Goal: Information Seeking & Learning: Learn about a topic

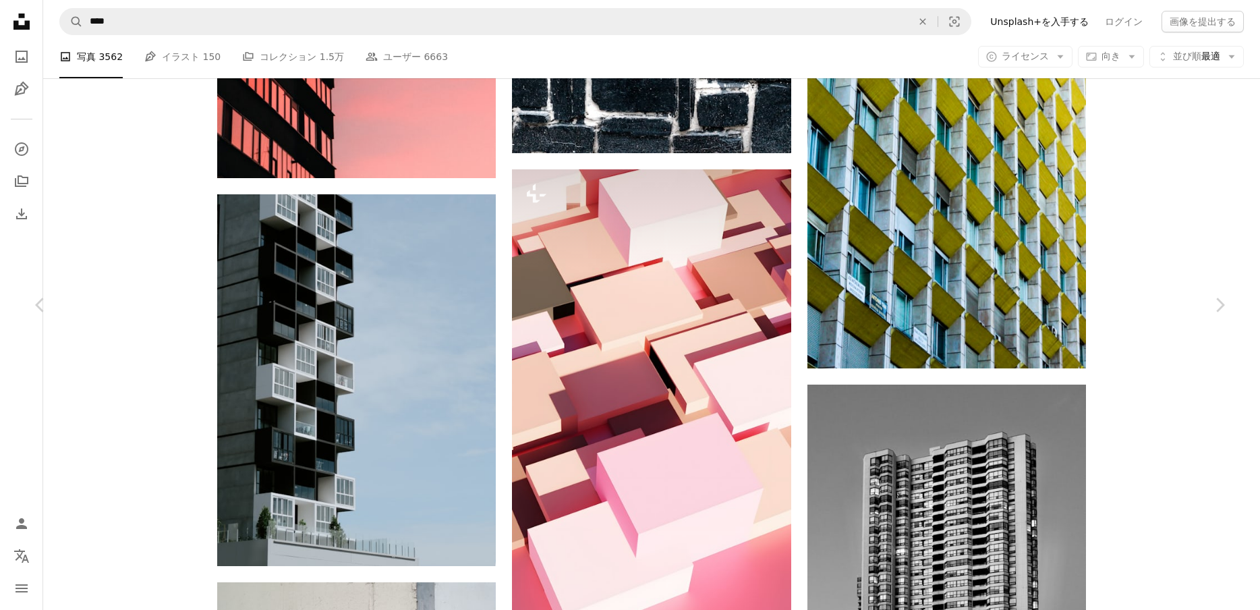
scroll to position [7092, 0]
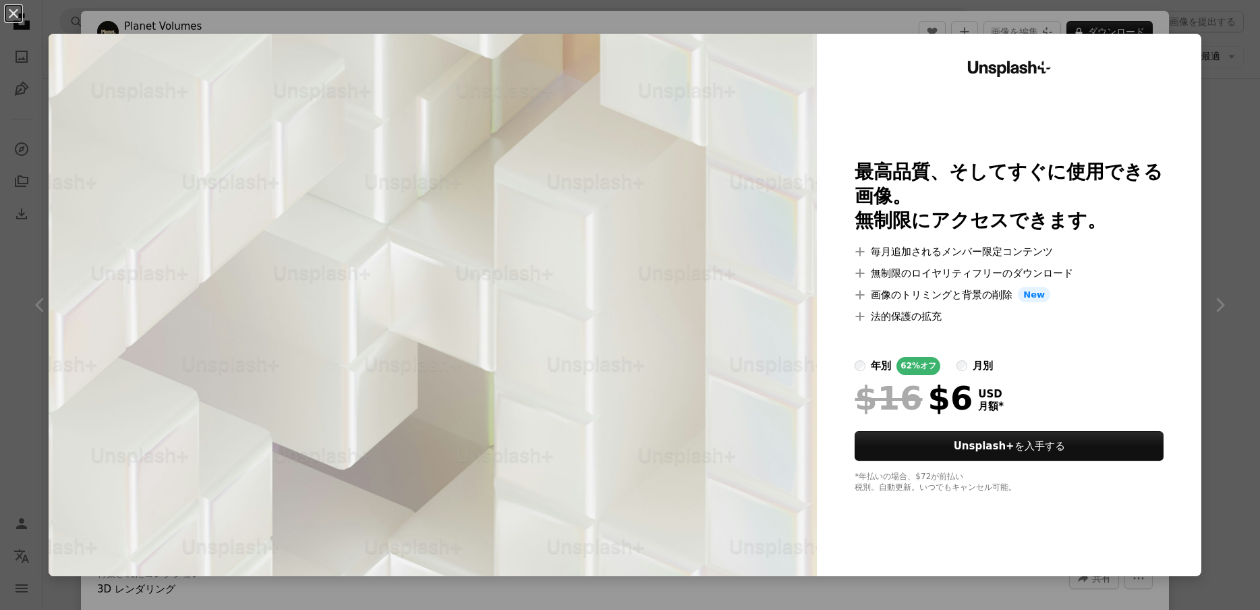
click at [870, 18] on div "An X shape Unsplash+ 最高品質、そしてすぐに使用できる画像。 無制限にアクセスできます。 A plus sign 毎月追加されるメンバー限…" at bounding box center [630, 305] width 1260 height 610
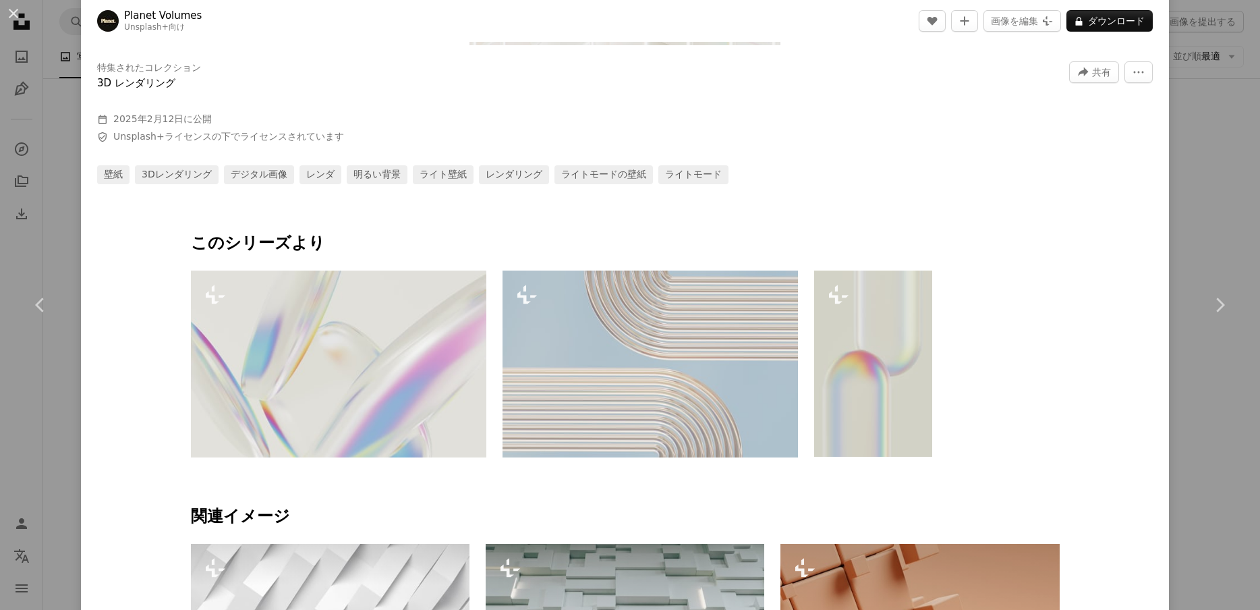
scroll to position [603, 0]
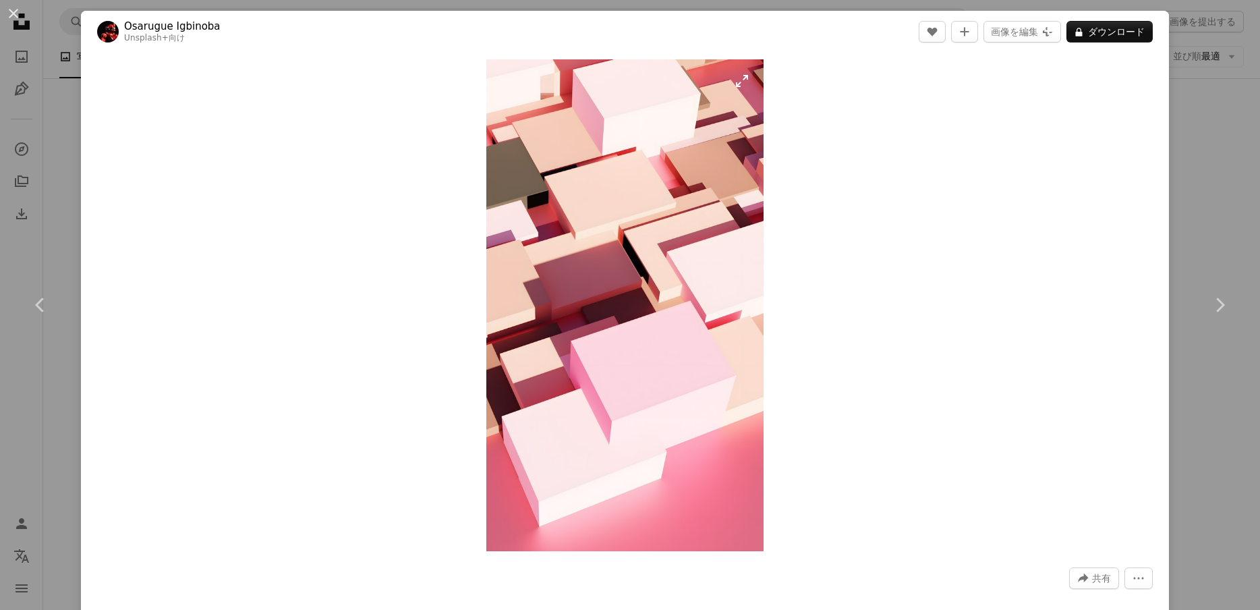
click at [623, 304] on img "この画像でズームインする" at bounding box center [624, 305] width 277 height 492
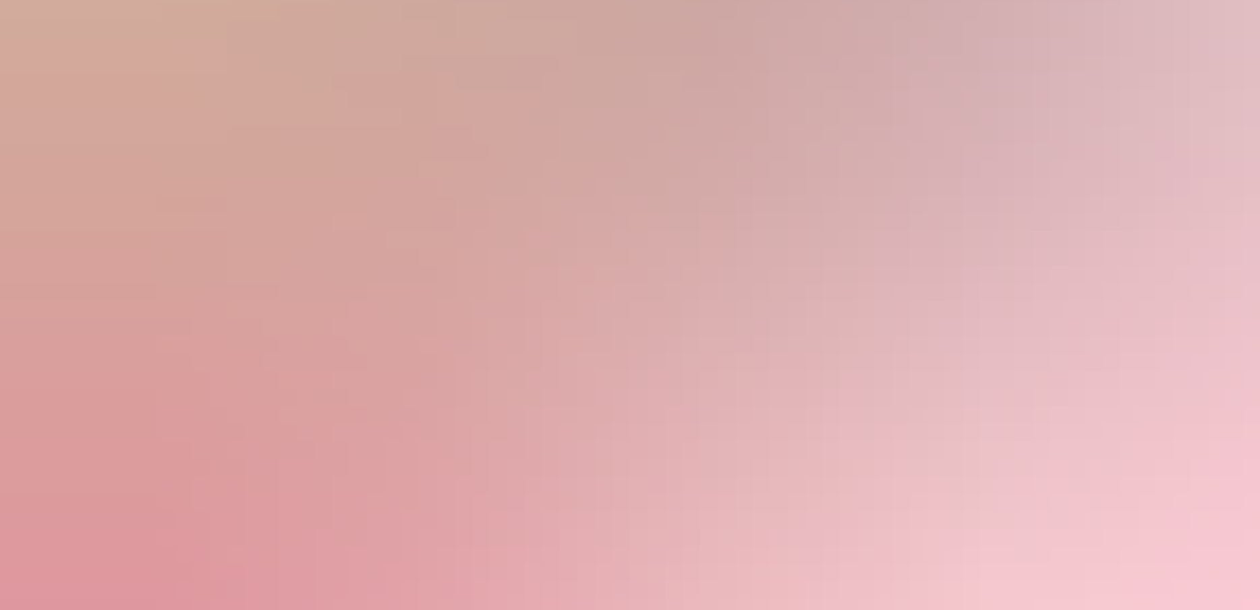
scroll to position [1631, 0]
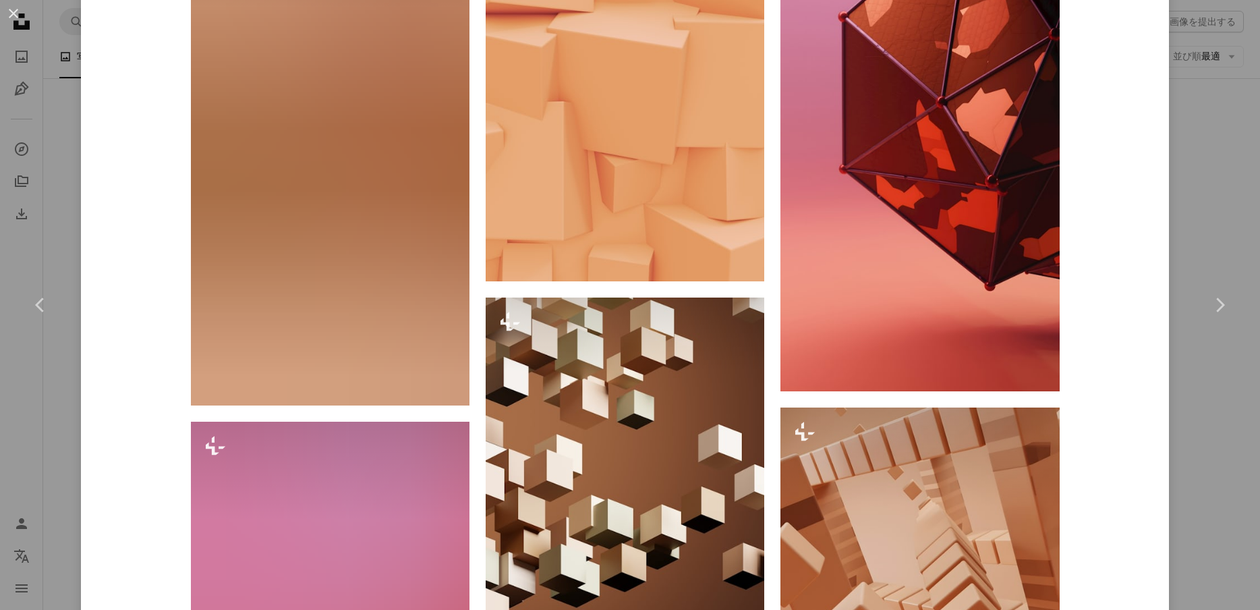
scroll to position [3398, 0]
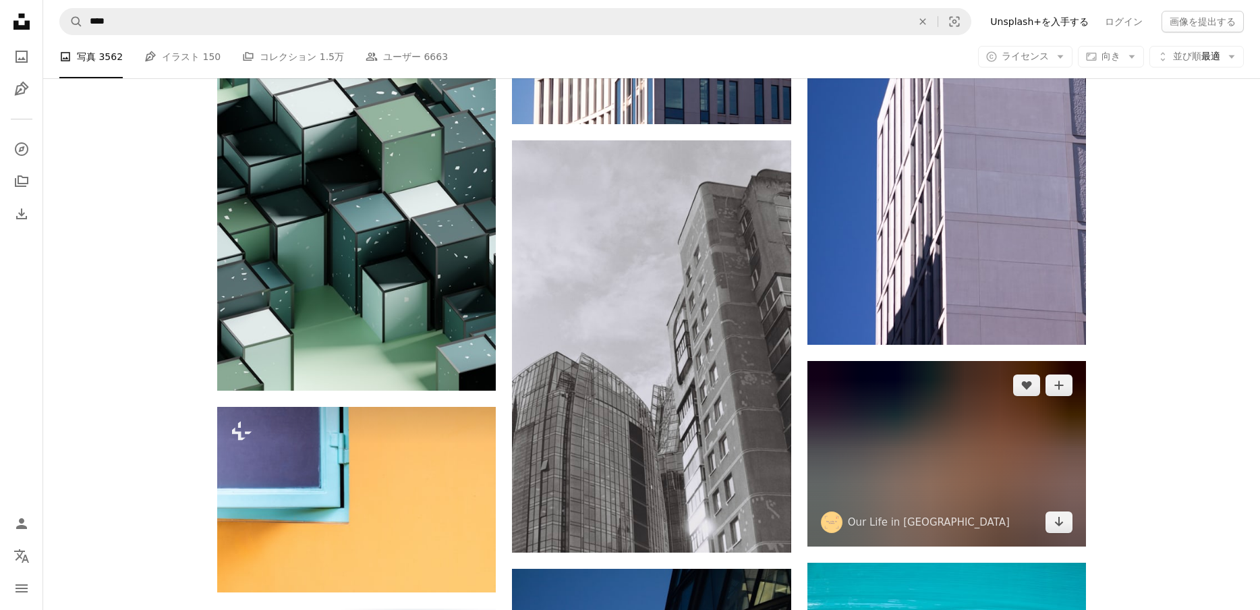
scroll to position [22303, 0]
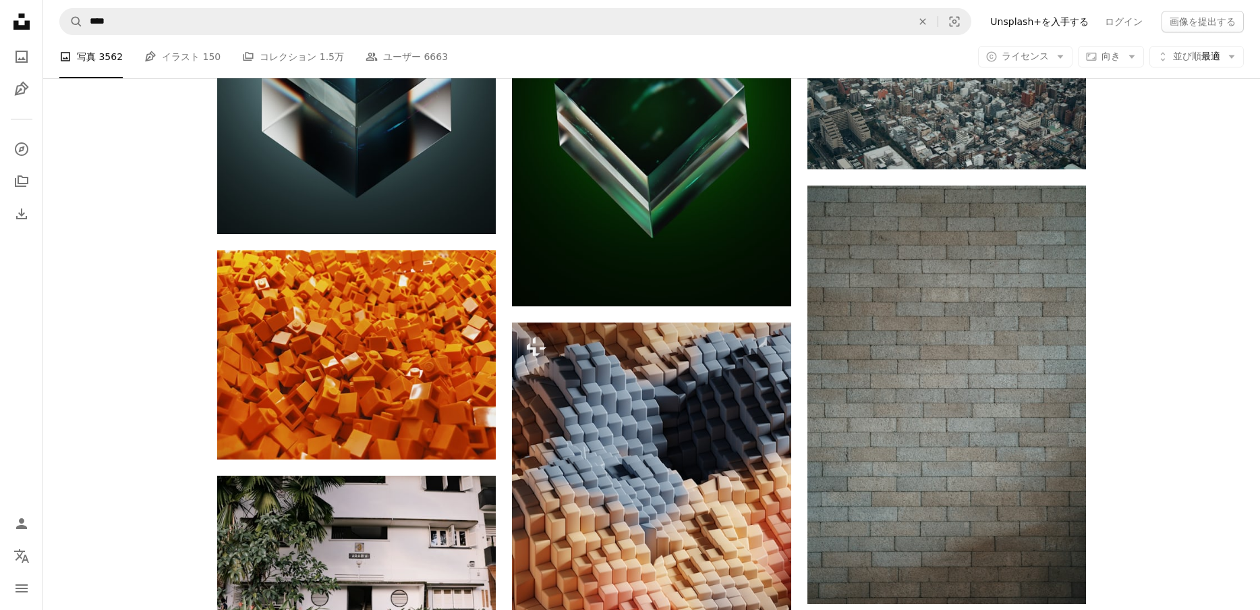
scroll to position [4182, 0]
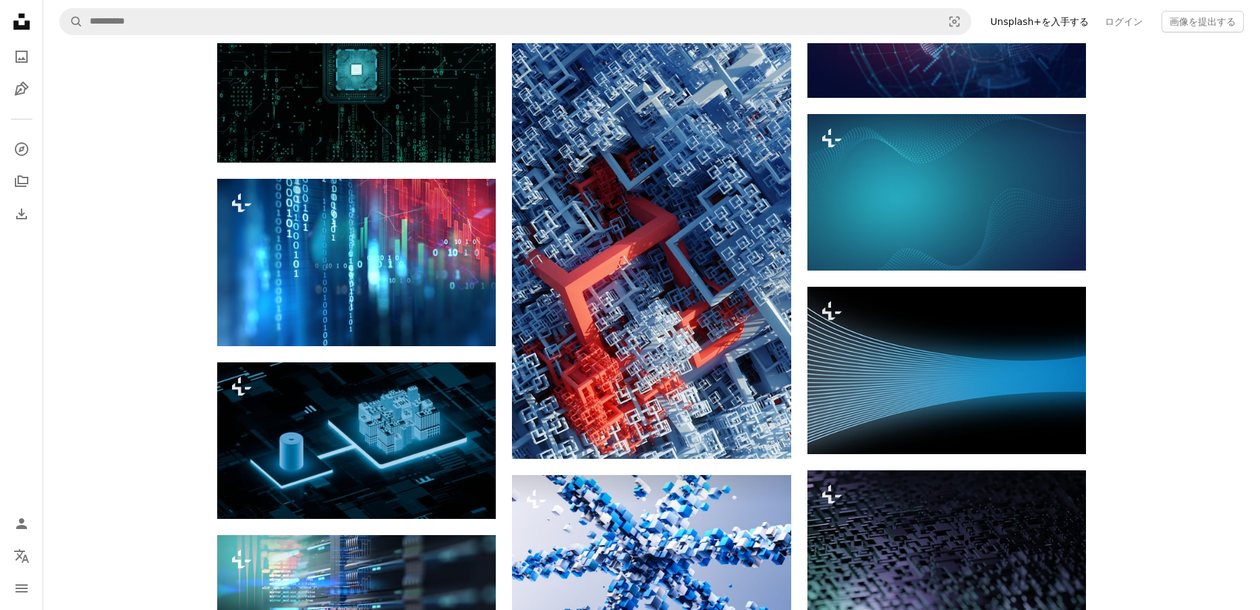
scroll to position [12744, 0]
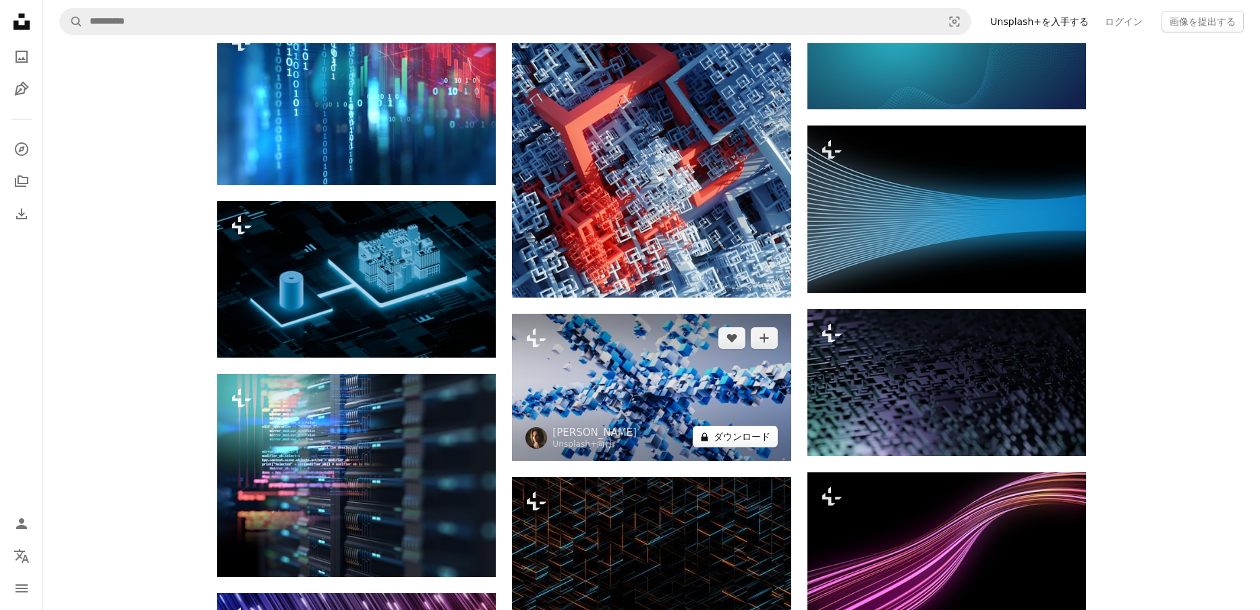
click at [747, 436] on button "A lock ダウンロード" at bounding box center [735, 437] width 85 height 22
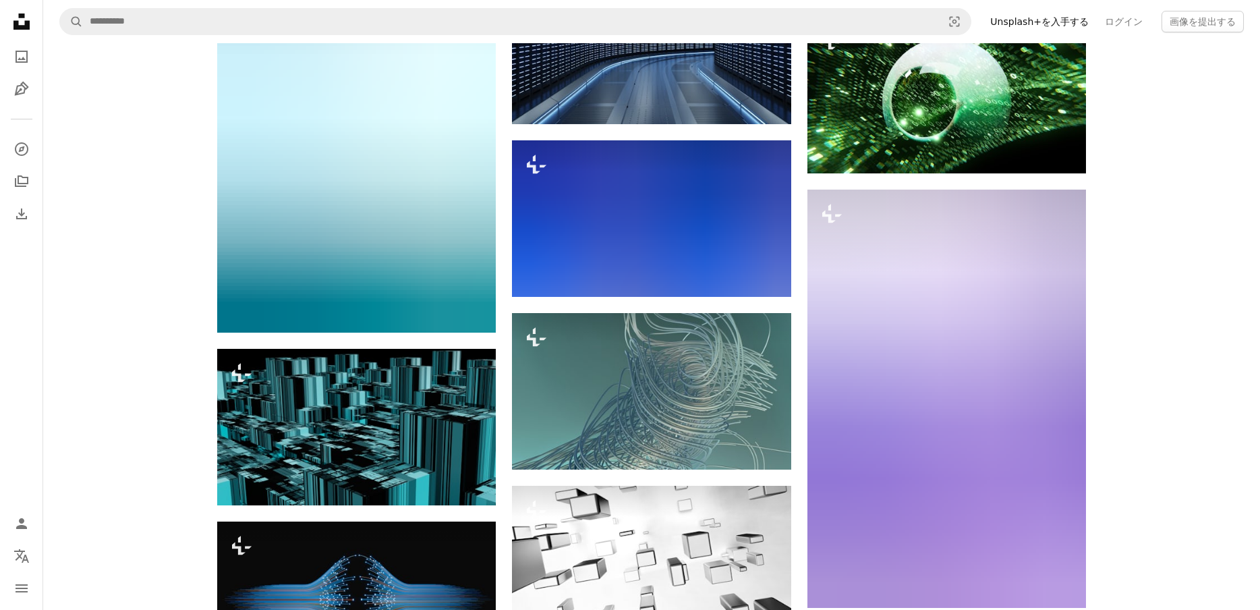
scroll to position [17799, 0]
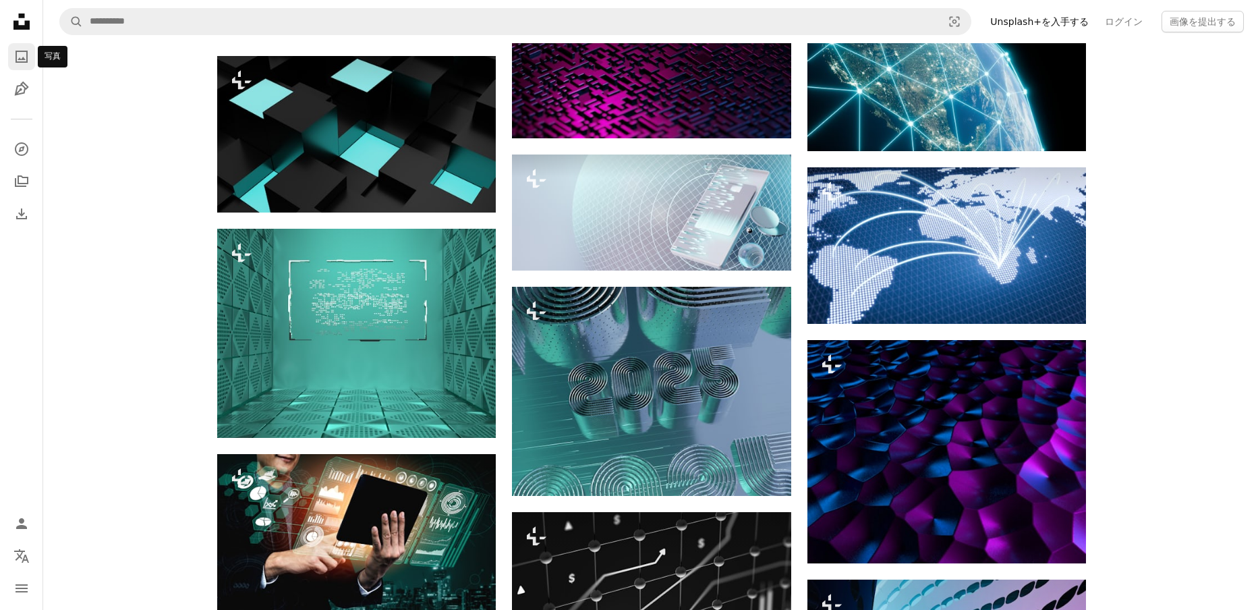
click at [15, 56] on icon "A photo" at bounding box center [21, 57] width 16 height 16
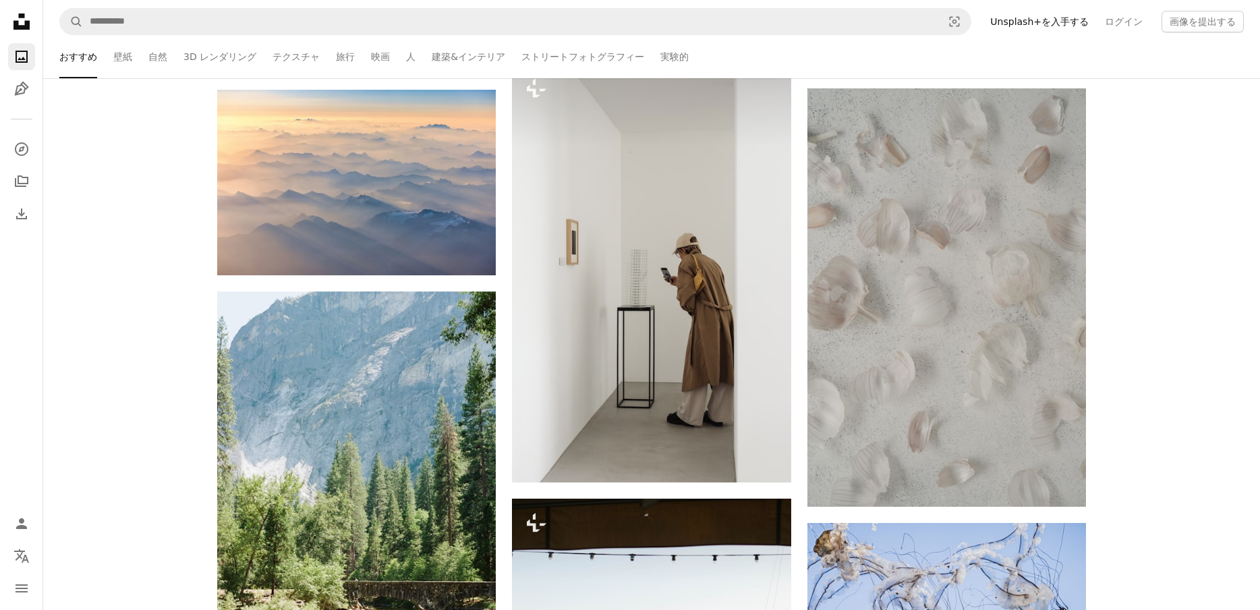
scroll to position [924, 0]
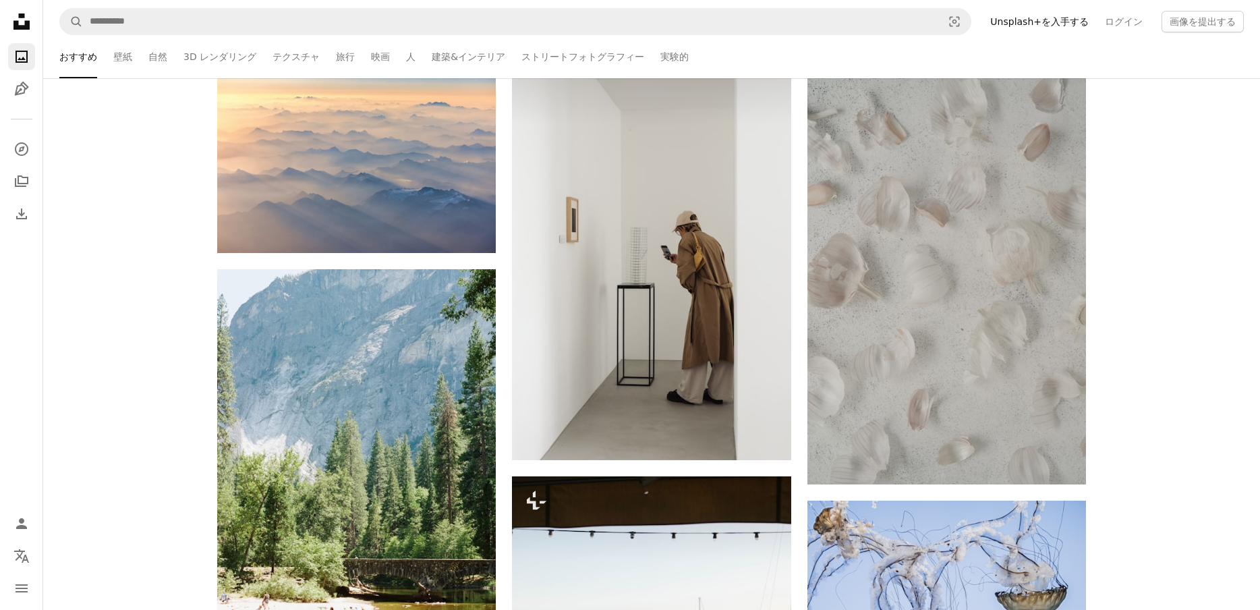
click at [22, 22] on icon "Unsplash logo Unsplash ホーム" at bounding box center [21, 21] width 27 height 27
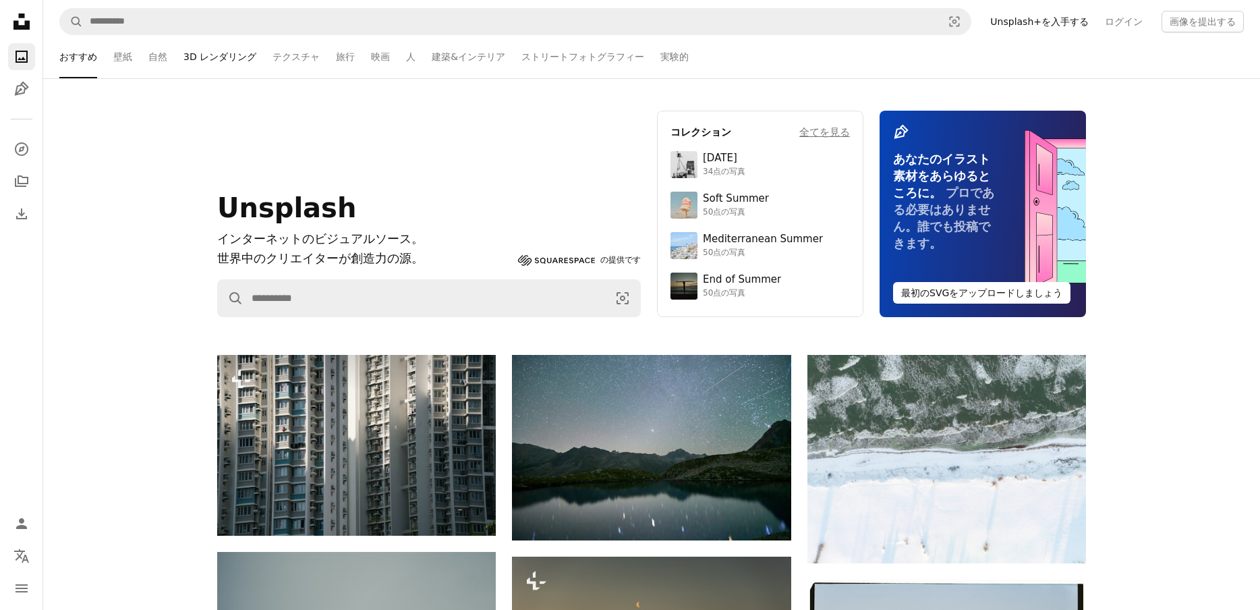
scroll to position [0, 0]
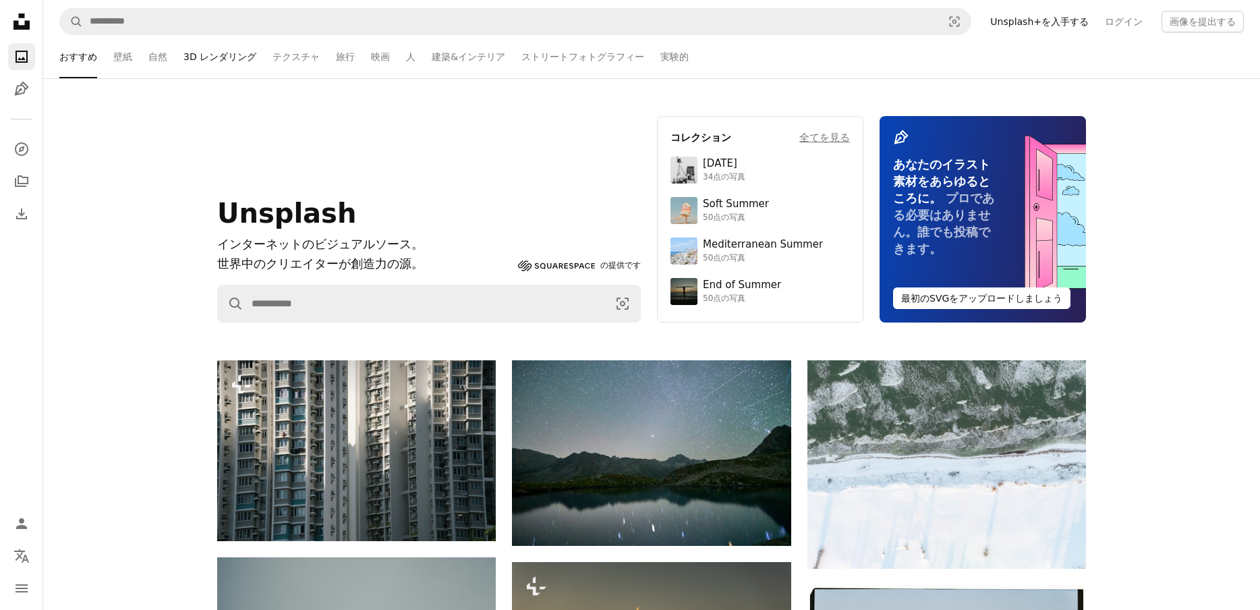
click at [241, 57] on link "3D レンダリング" at bounding box center [219, 56] width 73 height 43
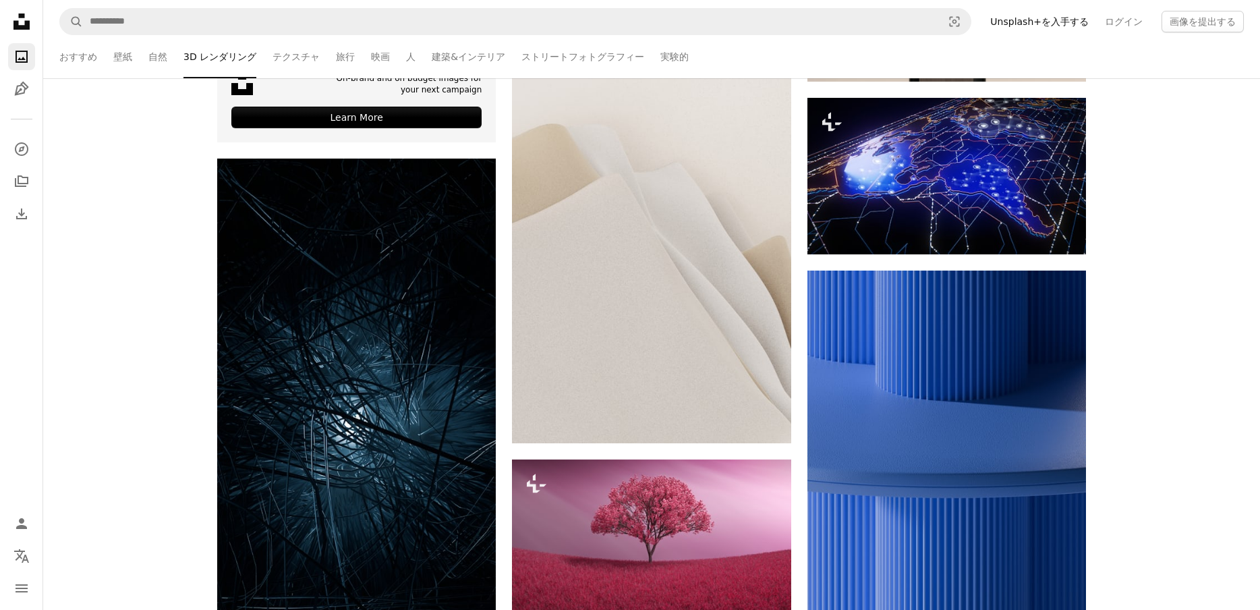
scroll to position [4106, 0]
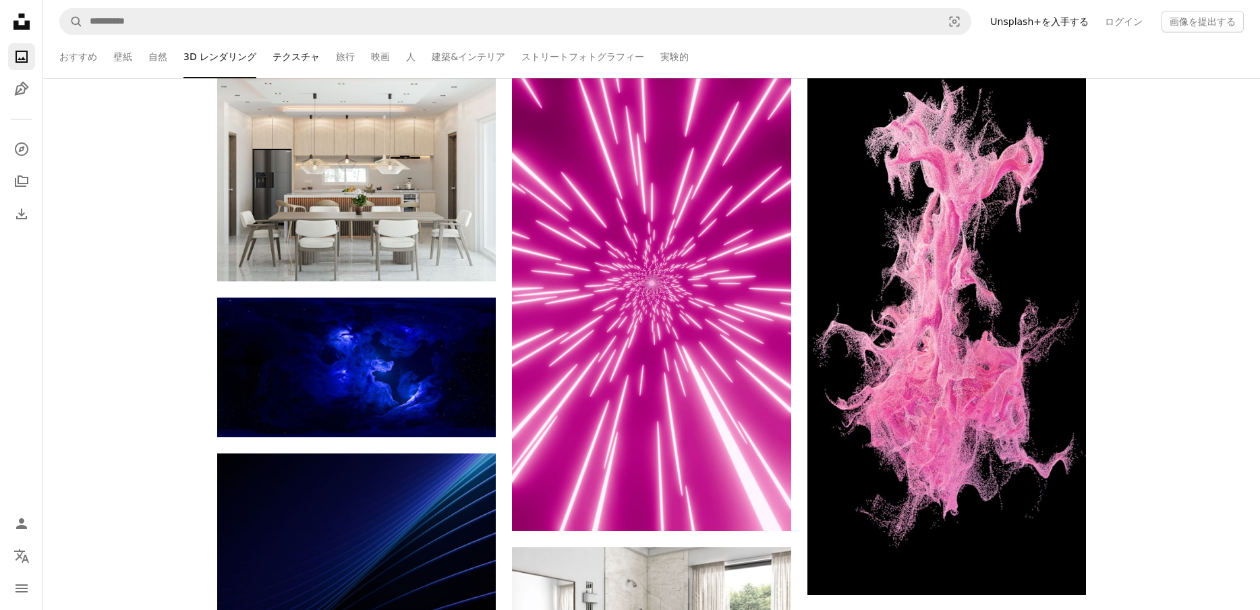
click at [278, 49] on link "テクスチャ" at bounding box center [296, 56] width 47 height 43
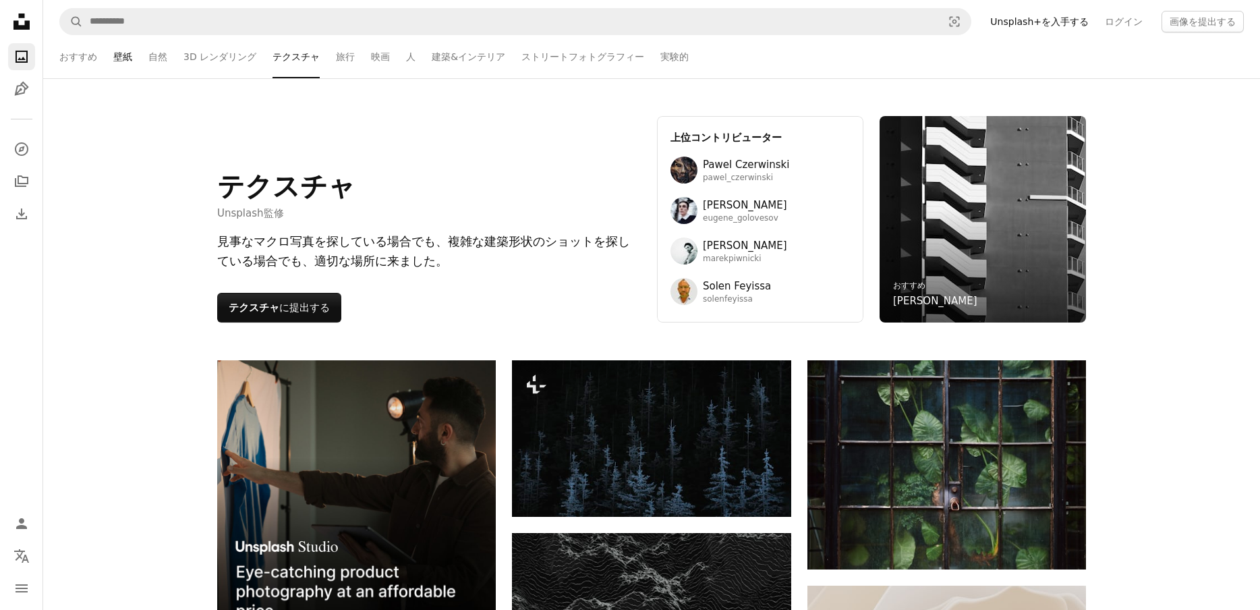
click at [124, 57] on link "壁紙" at bounding box center [122, 56] width 19 height 43
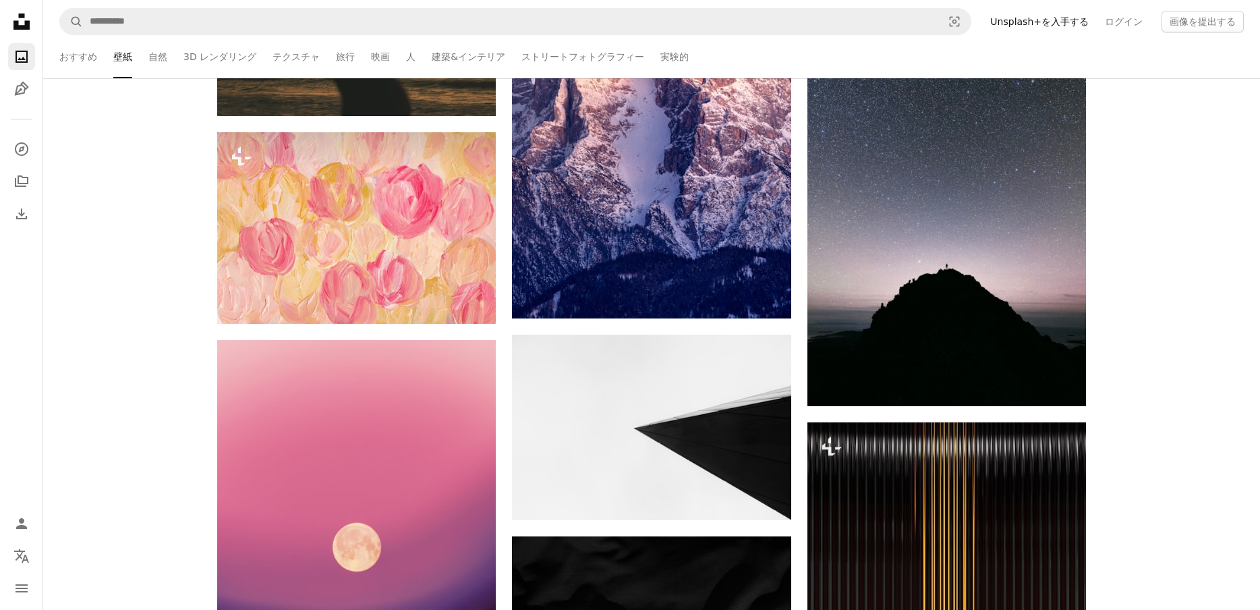
scroll to position [6552, 0]
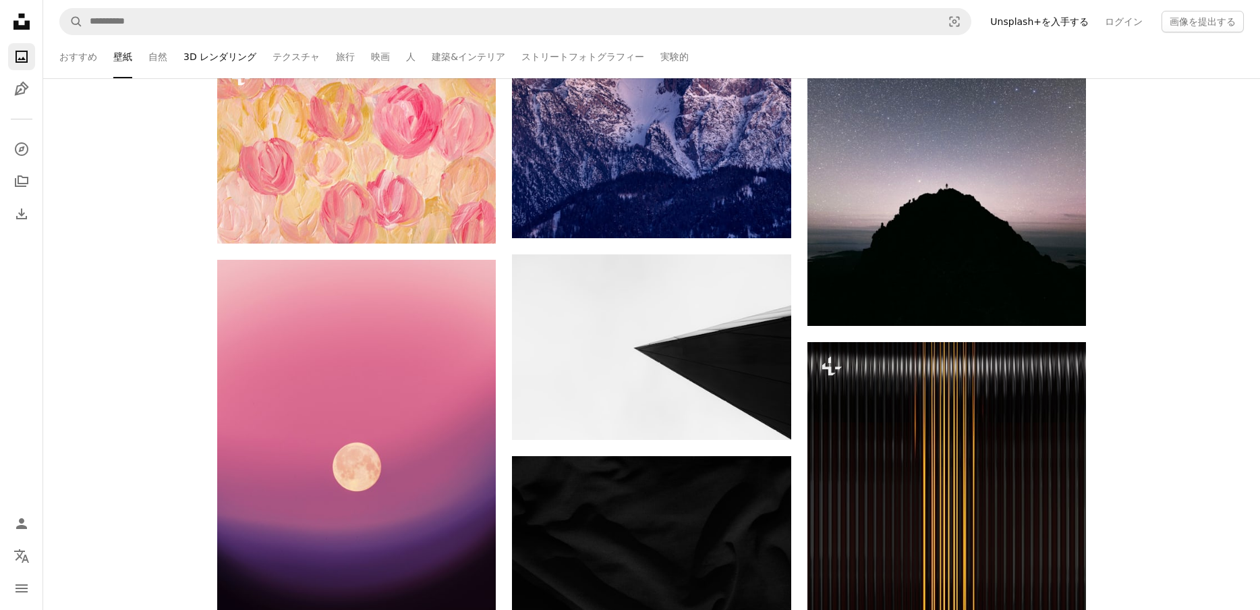
click at [250, 61] on link "3D レンダリング" at bounding box center [219, 56] width 73 height 43
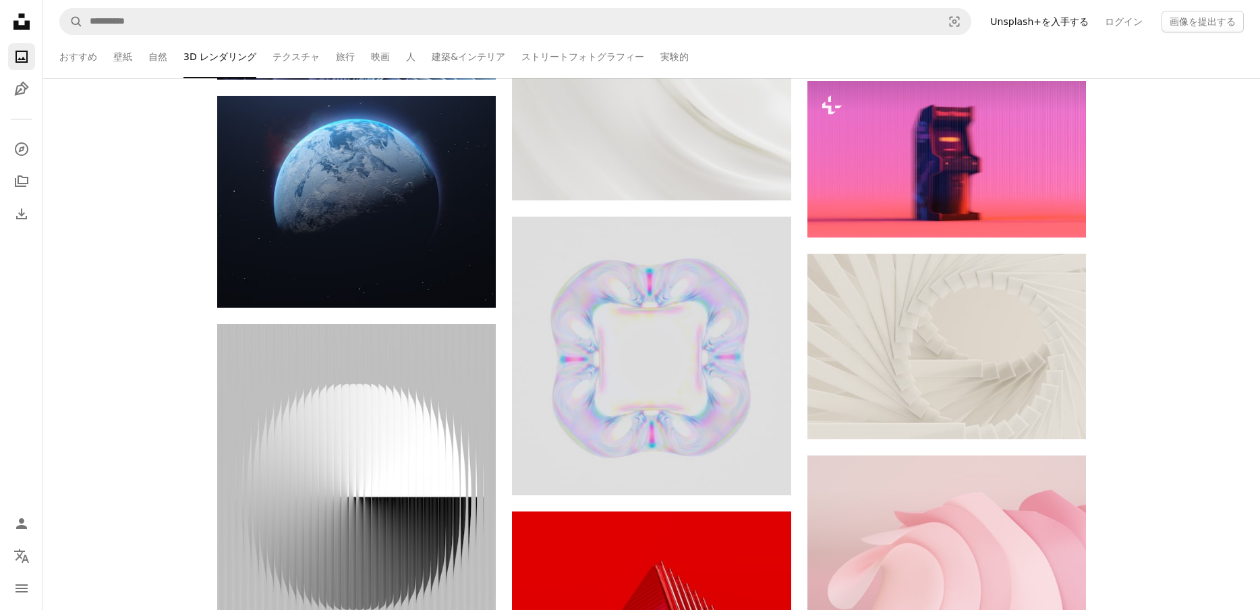
scroll to position [20137, 0]
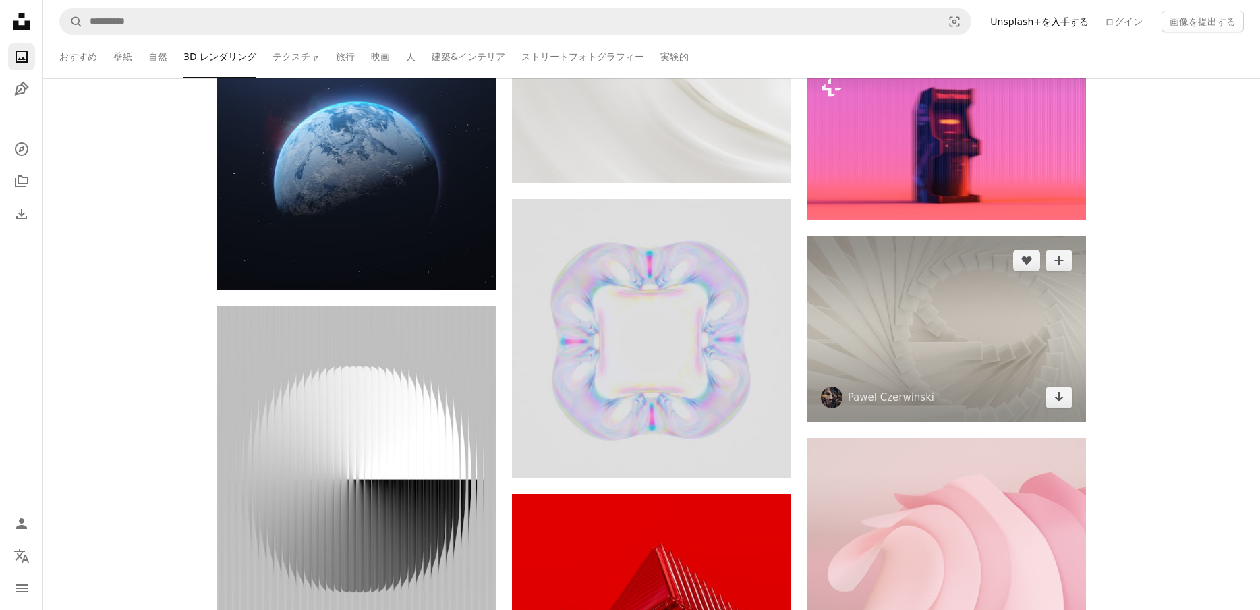
click at [888, 279] on img at bounding box center [946, 329] width 279 height 186
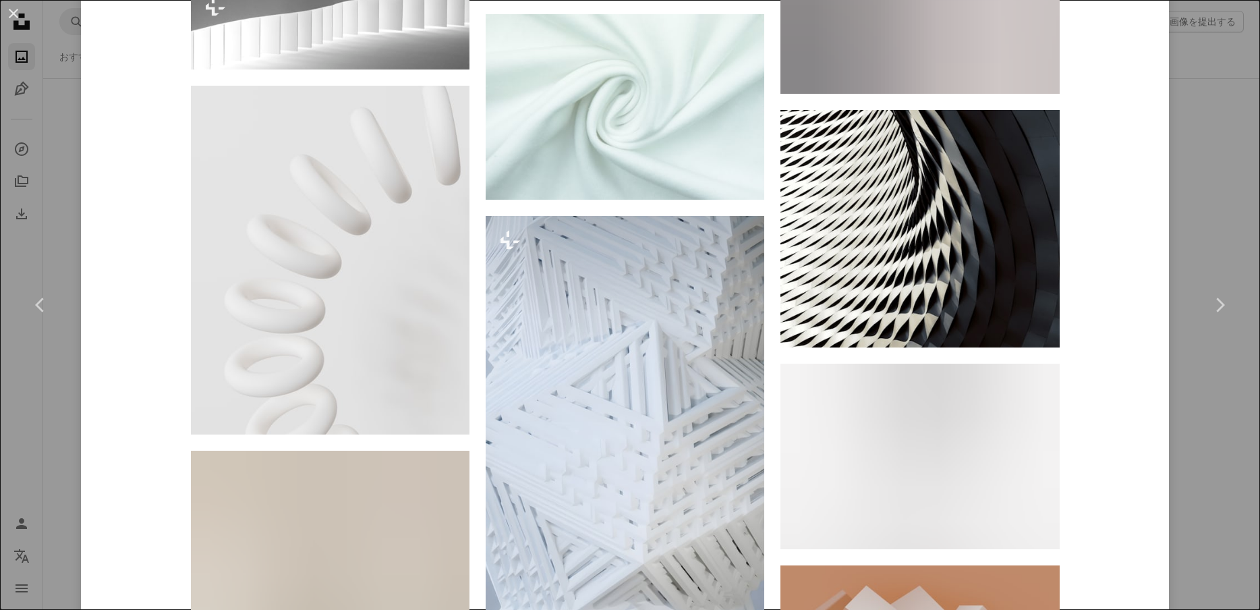
scroll to position [22445, 0]
